Goal: Task Accomplishment & Management: Complete application form

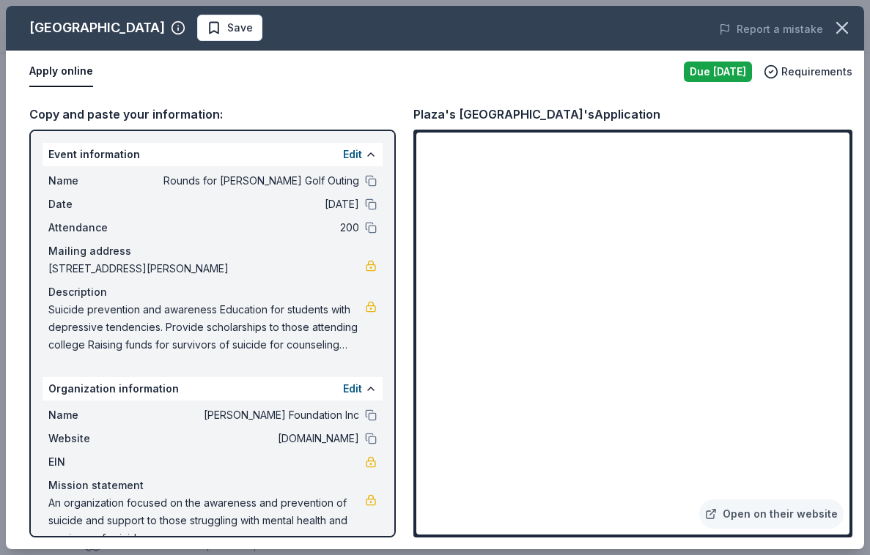
scroll to position [29, 0]
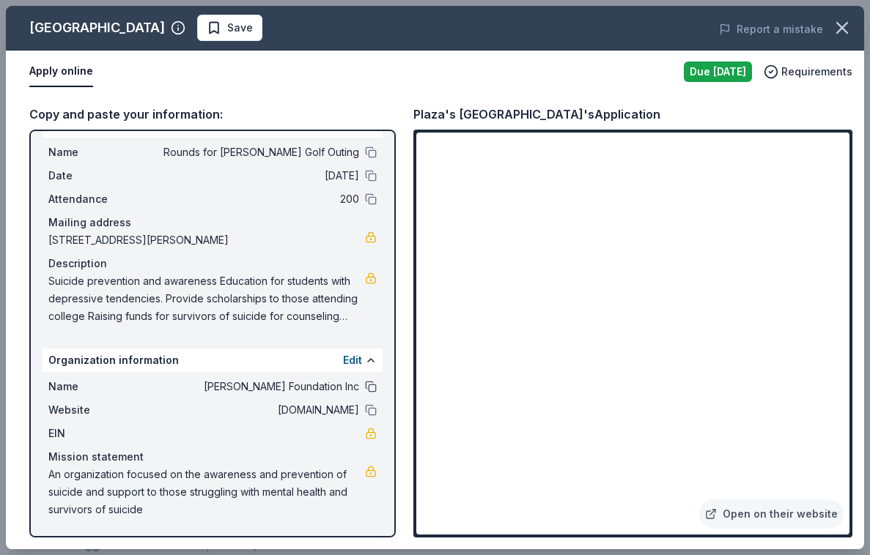
click at [366, 389] on button at bounding box center [371, 387] width 12 height 12
click at [369, 410] on button at bounding box center [371, 410] width 12 height 12
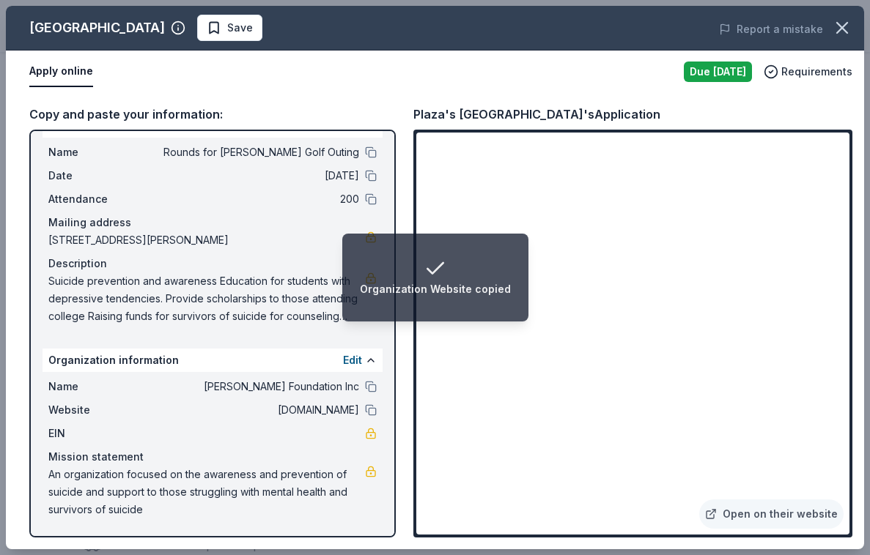
click at [303, 212] on div "Name Rounds for Robbie Golf Outing Date 11/11/25 Attendance 200 Mailing address…" at bounding box center [212, 234] width 340 height 193
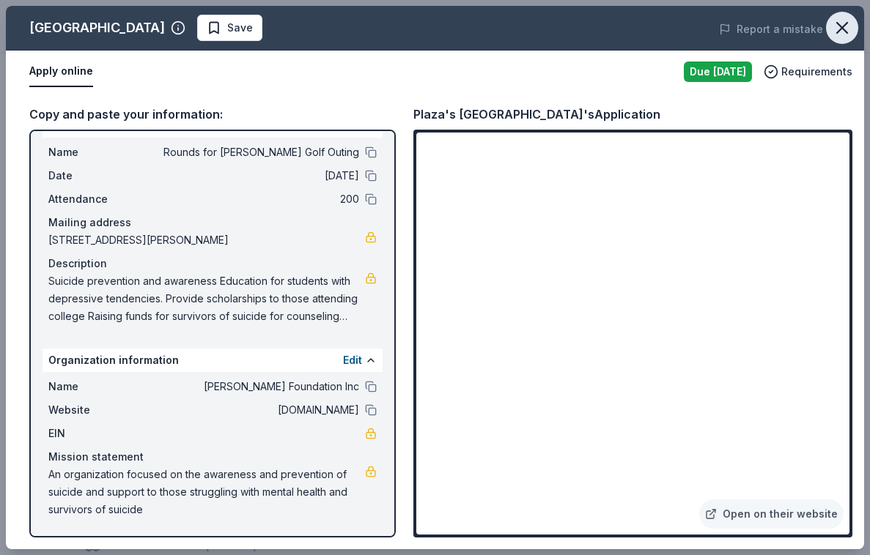
click at [842, 31] on icon "button" at bounding box center [841, 28] width 21 height 21
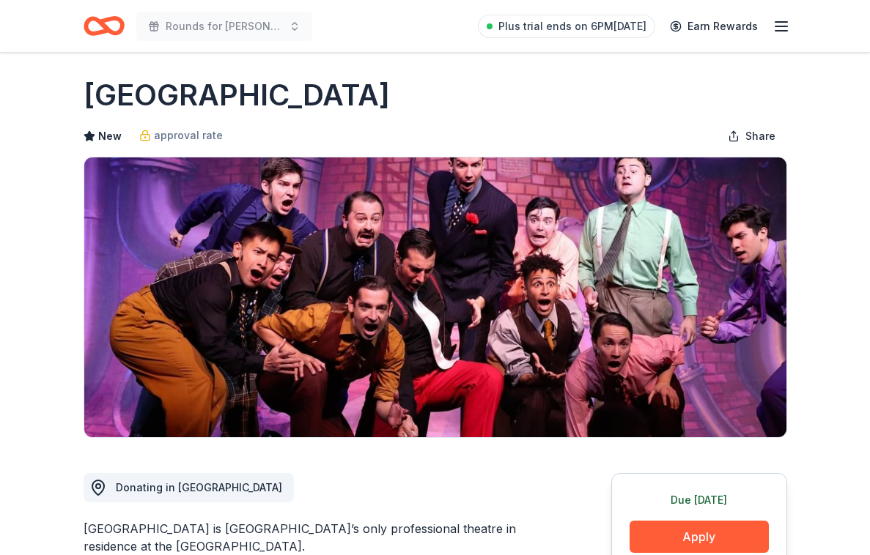
scroll to position [5, 0]
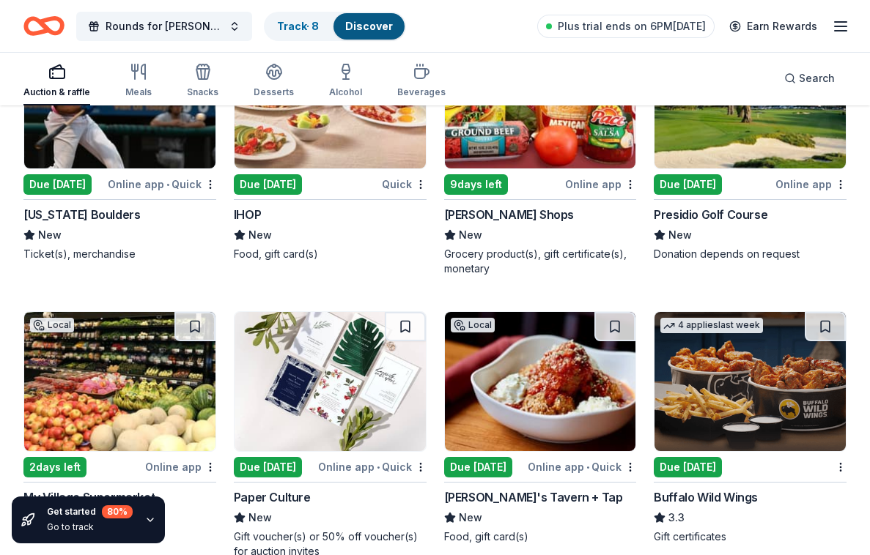
scroll to position [9115, 0]
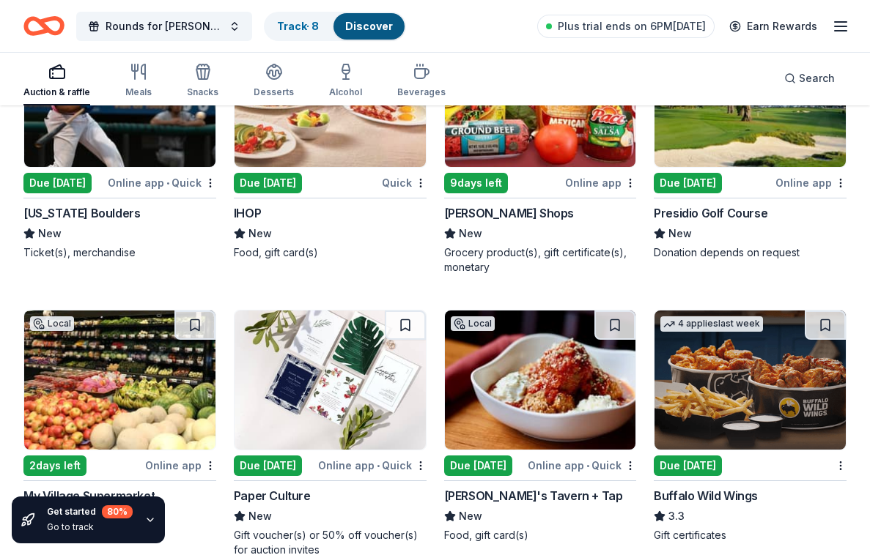
click at [687, 185] on div "Due [DATE]" at bounding box center [687, 183] width 68 height 21
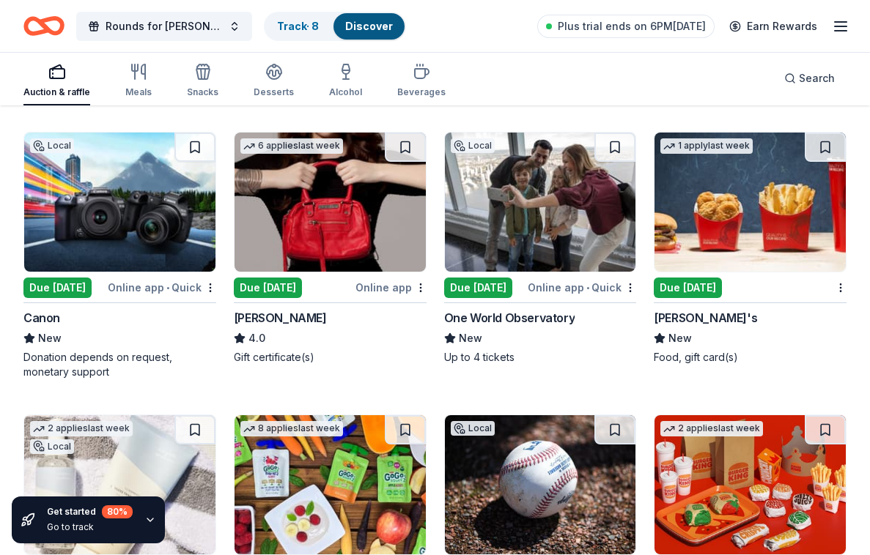
scroll to position [10417, 0]
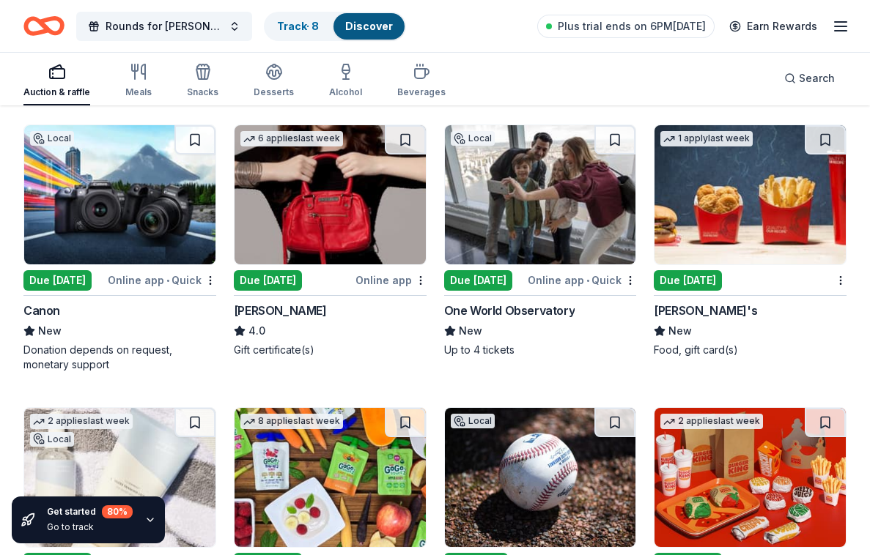
click at [480, 281] on div "Due [DATE]" at bounding box center [478, 280] width 68 height 21
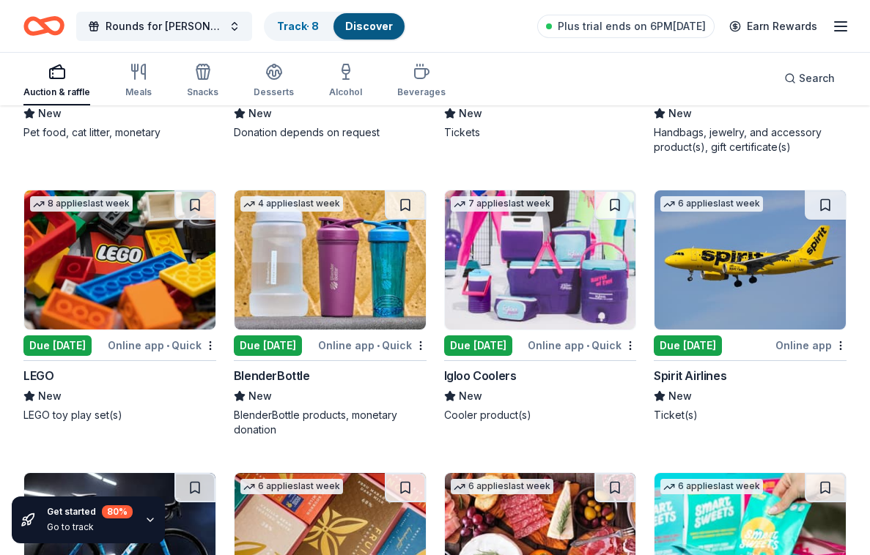
scroll to position [12046, 0]
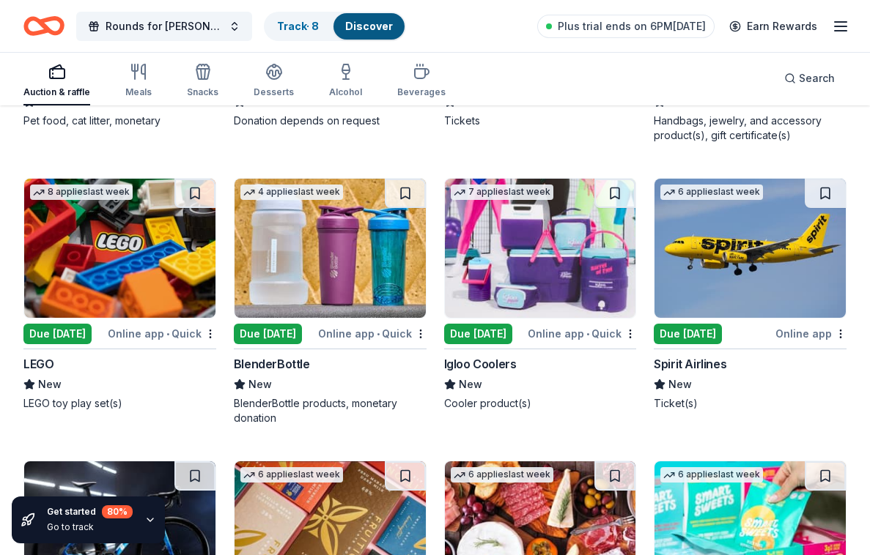
click at [733, 246] on img at bounding box center [749, 248] width 191 height 139
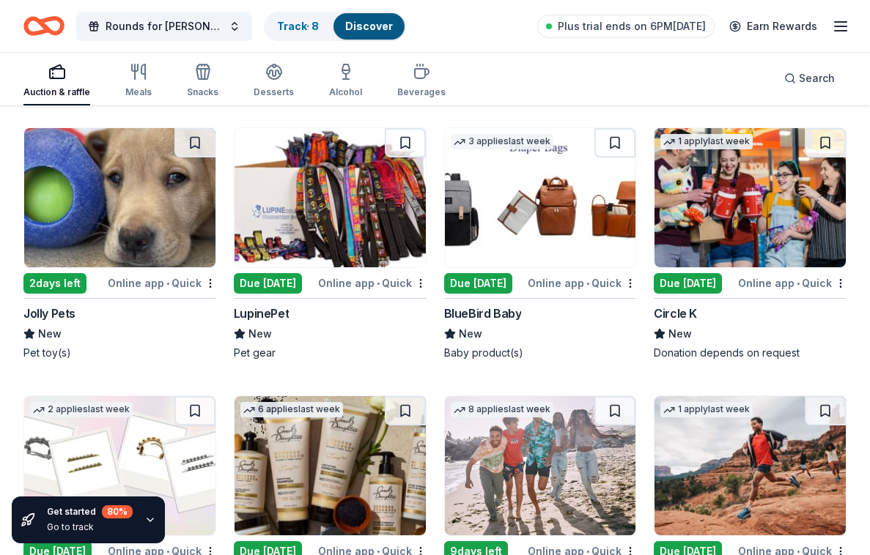
scroll to position [12932, 0]
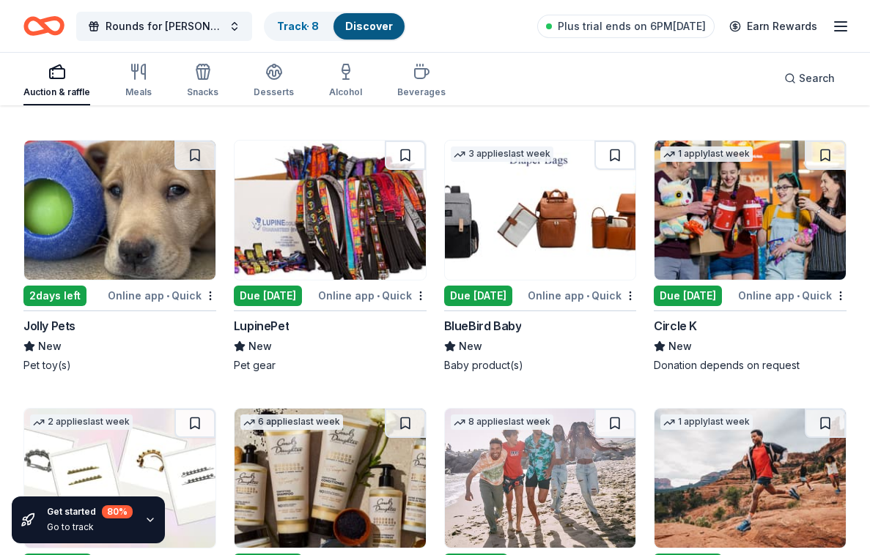
click at [546, 454] on img at bounding box center [540, 478] width 191 height 139
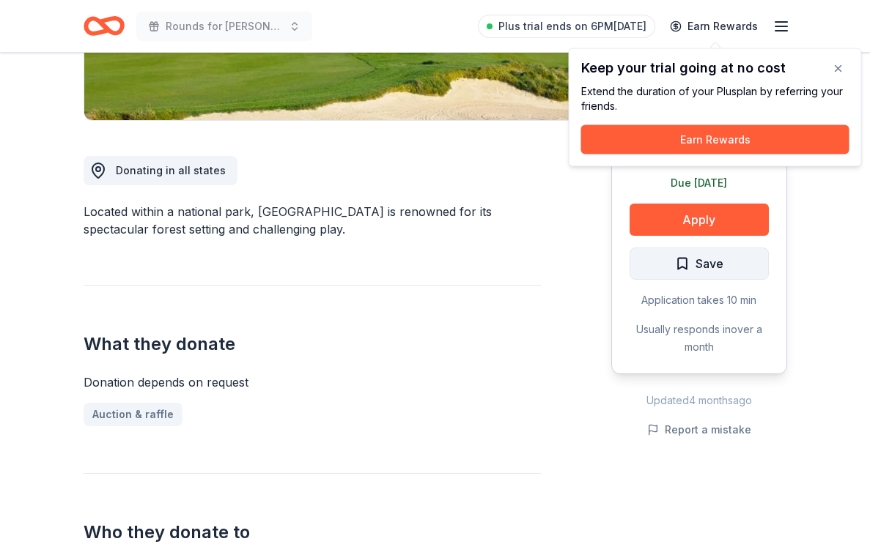
scroll to position [323, 0]
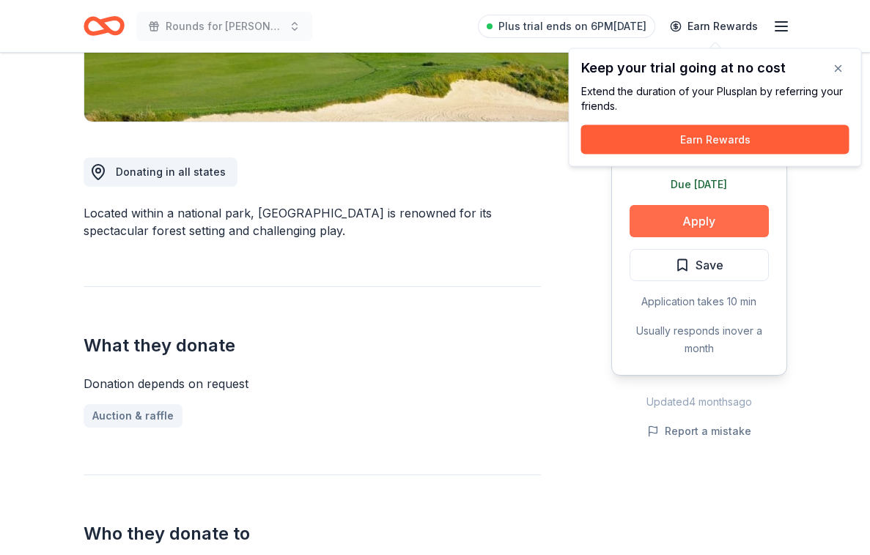
click at [700, 218] on button "Apply" at bounding box center [698, 221] width 139 height 32
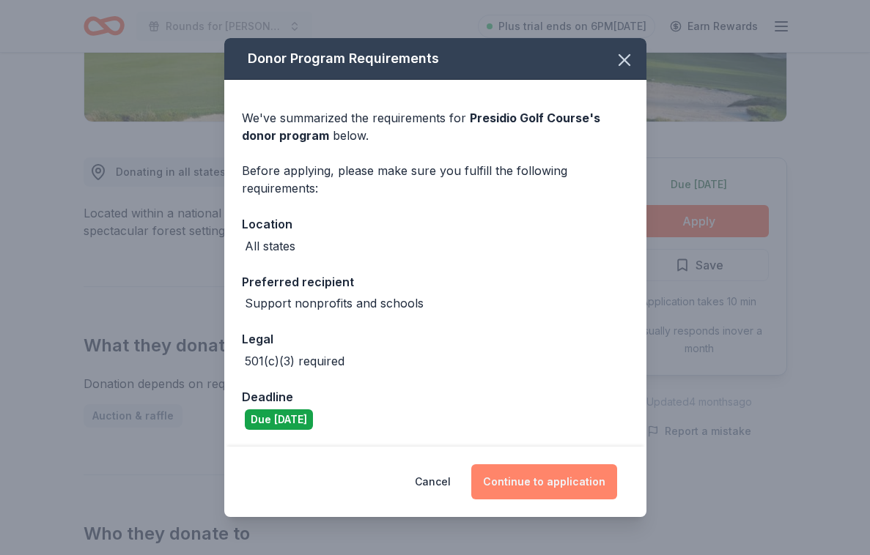
click at [565, 484] on button "Continue to application" at bounding box center [544, 481] width 146 height 35
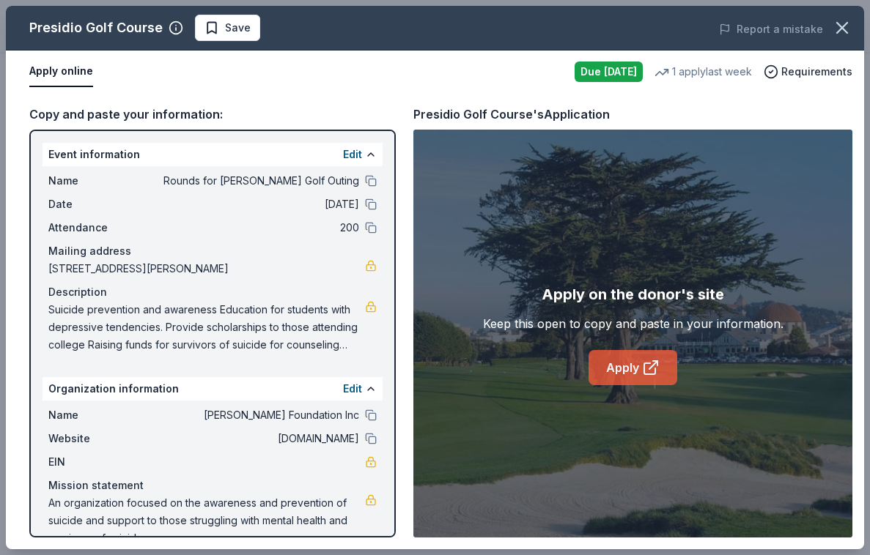
click at [610, 366] on link "Apply" at bounding box center [632, 367] width 89 height 35
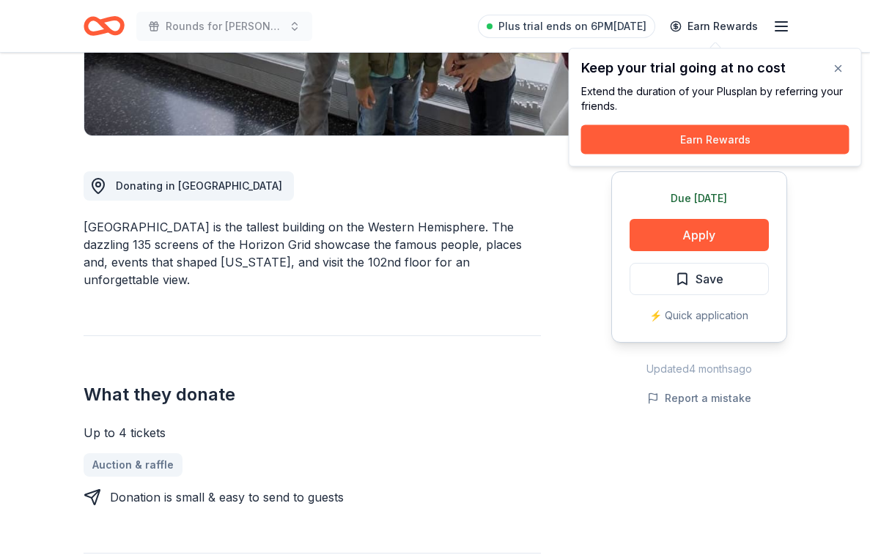
scroll to position [306, 0]
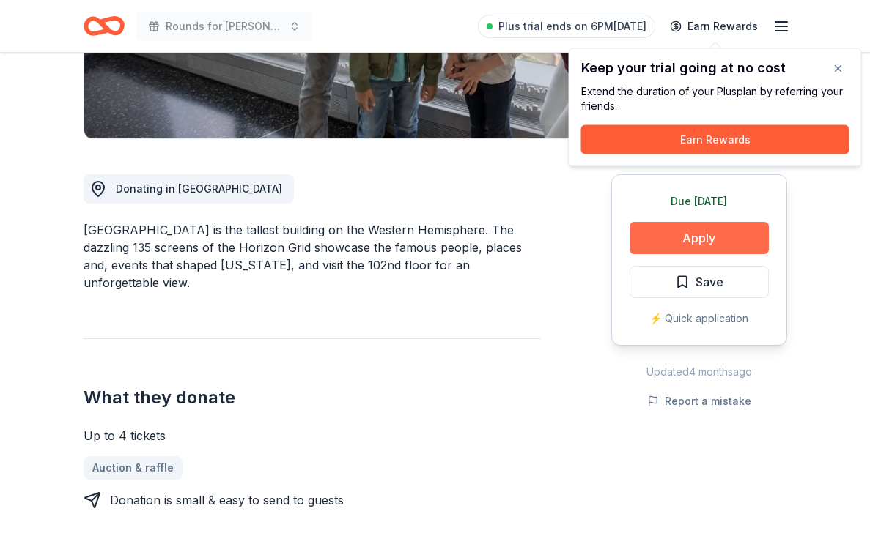
click at [707, 229] on button "Apply" at bounding box center [698, 238] width 139 height 32
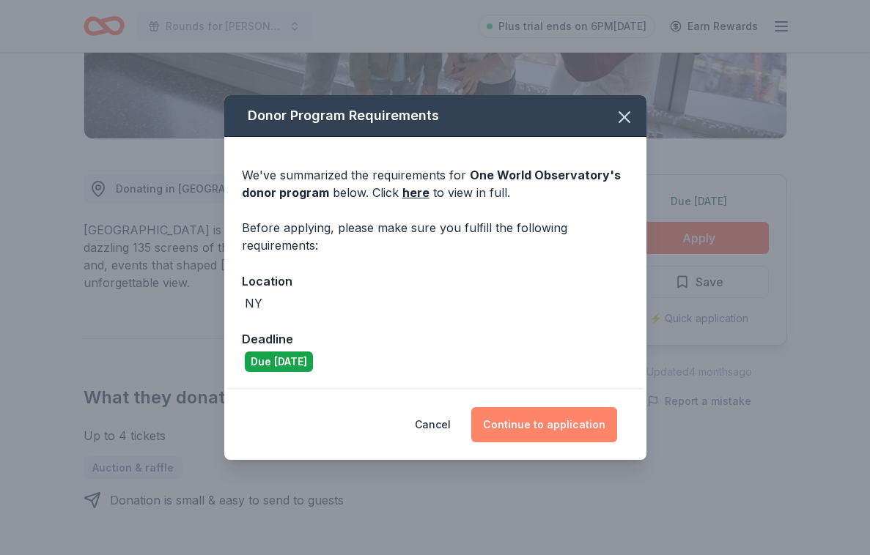
click at [549, 416] on button "Continue to application" at bounding box center [544, 424] width 146 height 35
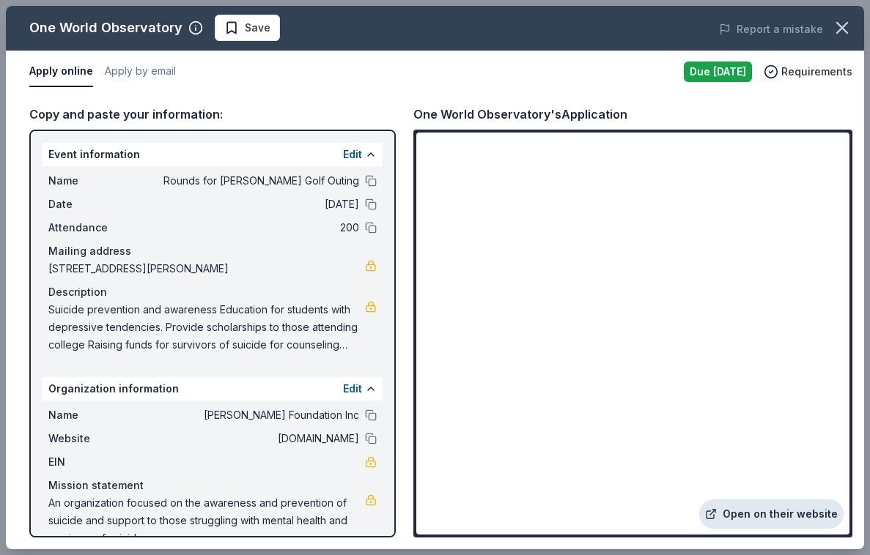
click at [794, 514] on link "Open on their website" at bounding box center [771, 514] width 144 height 29
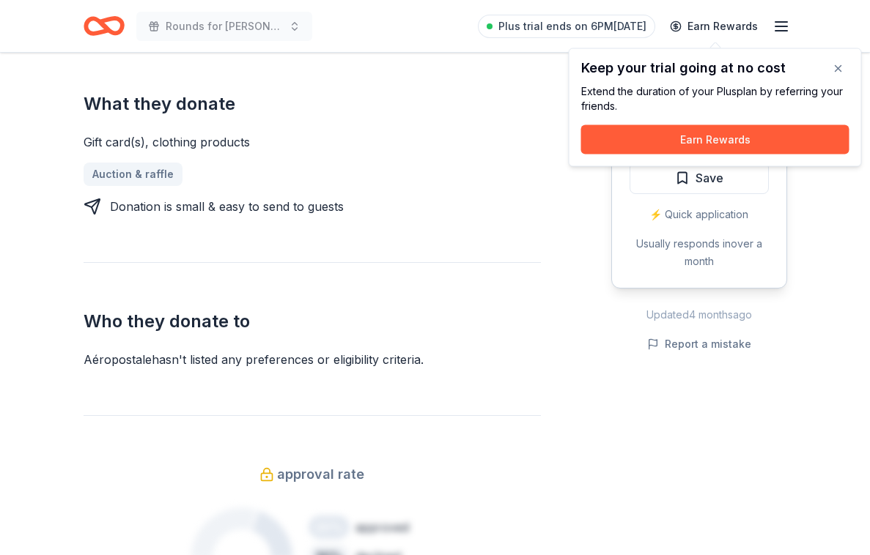
scroll to position [566, 0]
click at [838, 64] on button "button" at bounding box center [837, 68] width 29 height 29
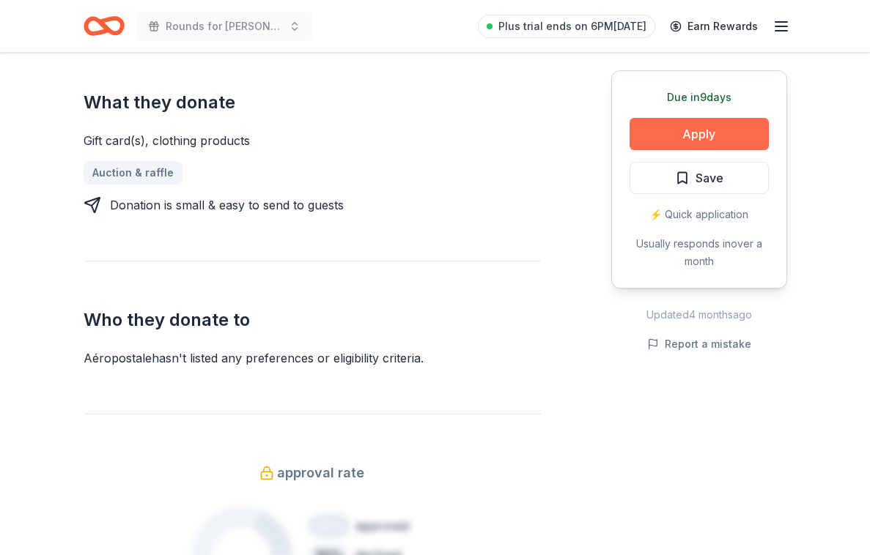
click at [716, 128] on button "Apply" at bounding box center [698, 134] width 139 height 32
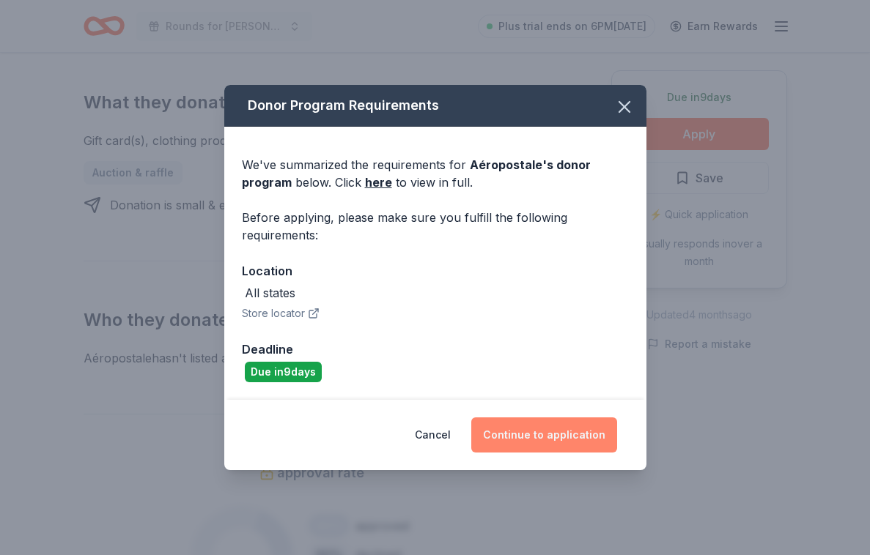
click at [525, 431] on button "Continue to application" at bounding box center [544, 435] width 146 height 35
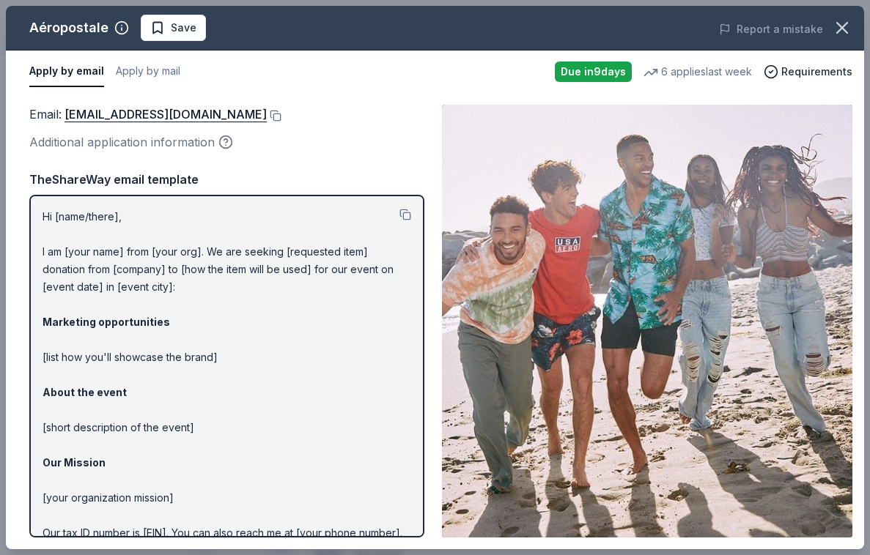
scroll to position [0, 0]
drag, startPoint x: 39, startPoint y: 213, endPoint x: 146, endPoint y: 221, distance: 107.3
click at [185, 233] on div "Hi [name/there], I am [your name] from [your org]. We are seeking [requested it…" at bounding box center [226, 366] width 395 height 343
click at [404, 212] on button at bounding box center [405, 215] width 12 height 12
click at [235, 112] on link "charitabledonations@aeropostale.com" at bounding box center [165, 114] width 202 height 19
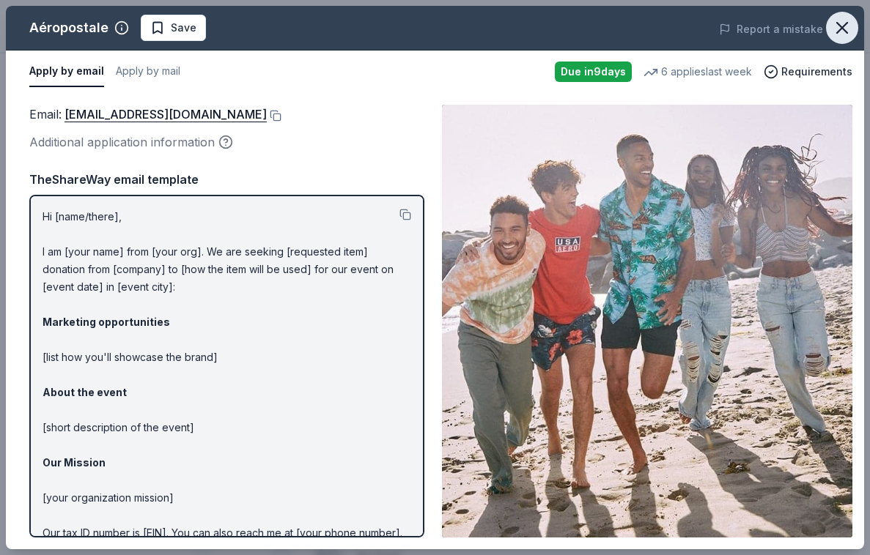
click at [842, 25] on icon "button" at bounding box center [841, 28] width 21 height 21
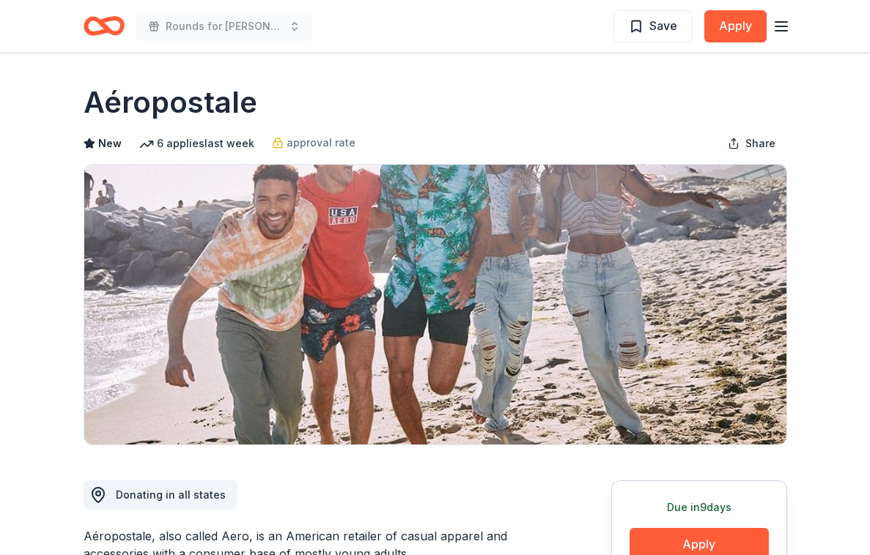
click at [779, 19] on icon "button" at bounding box center [781, 27] width 18 height 18
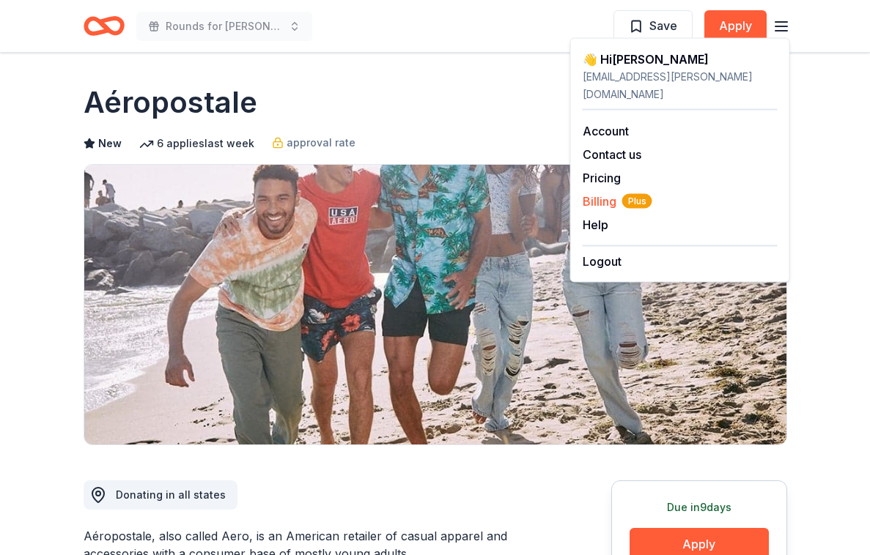
click at [608, 193] on span "Billing Plus" at bounding box center [617, 202] width 70 height 18
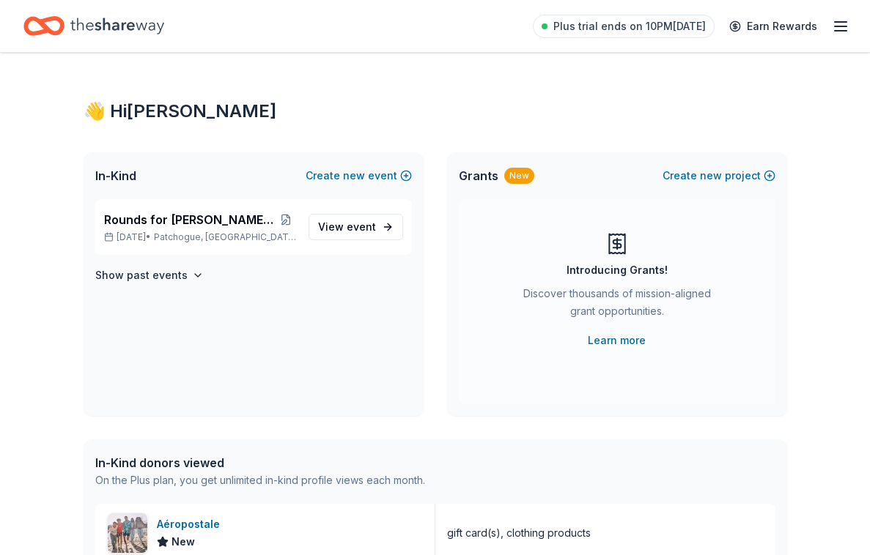
click at [845, 26] on line "button" at bounding box center [840, 26] width 12 height 0
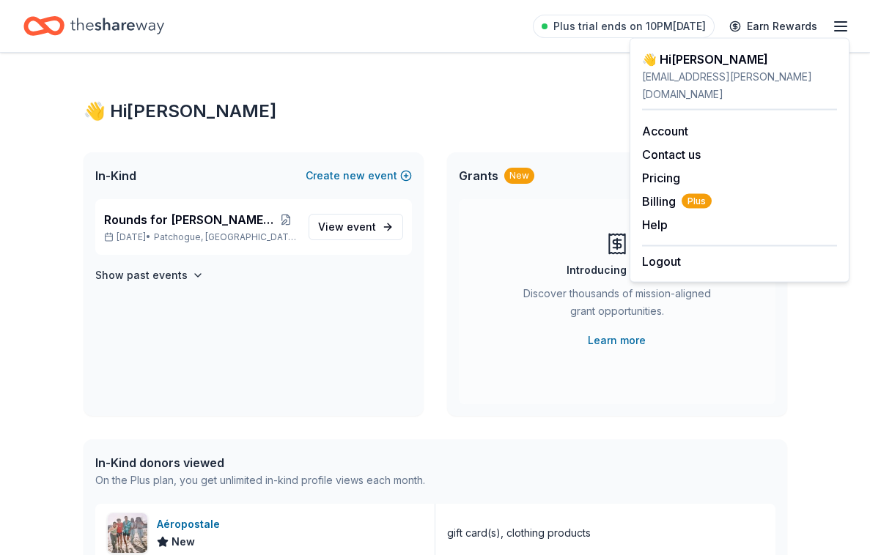
click at [684, 245] on div "Logout" at bounding box center [739, 257] width 195 height 25
click at [662, 253] on button "Logout" at bounding box center [661, 262] width 39 height 18
